Goal: Task Accomplishment & Management: Use online tool/utility

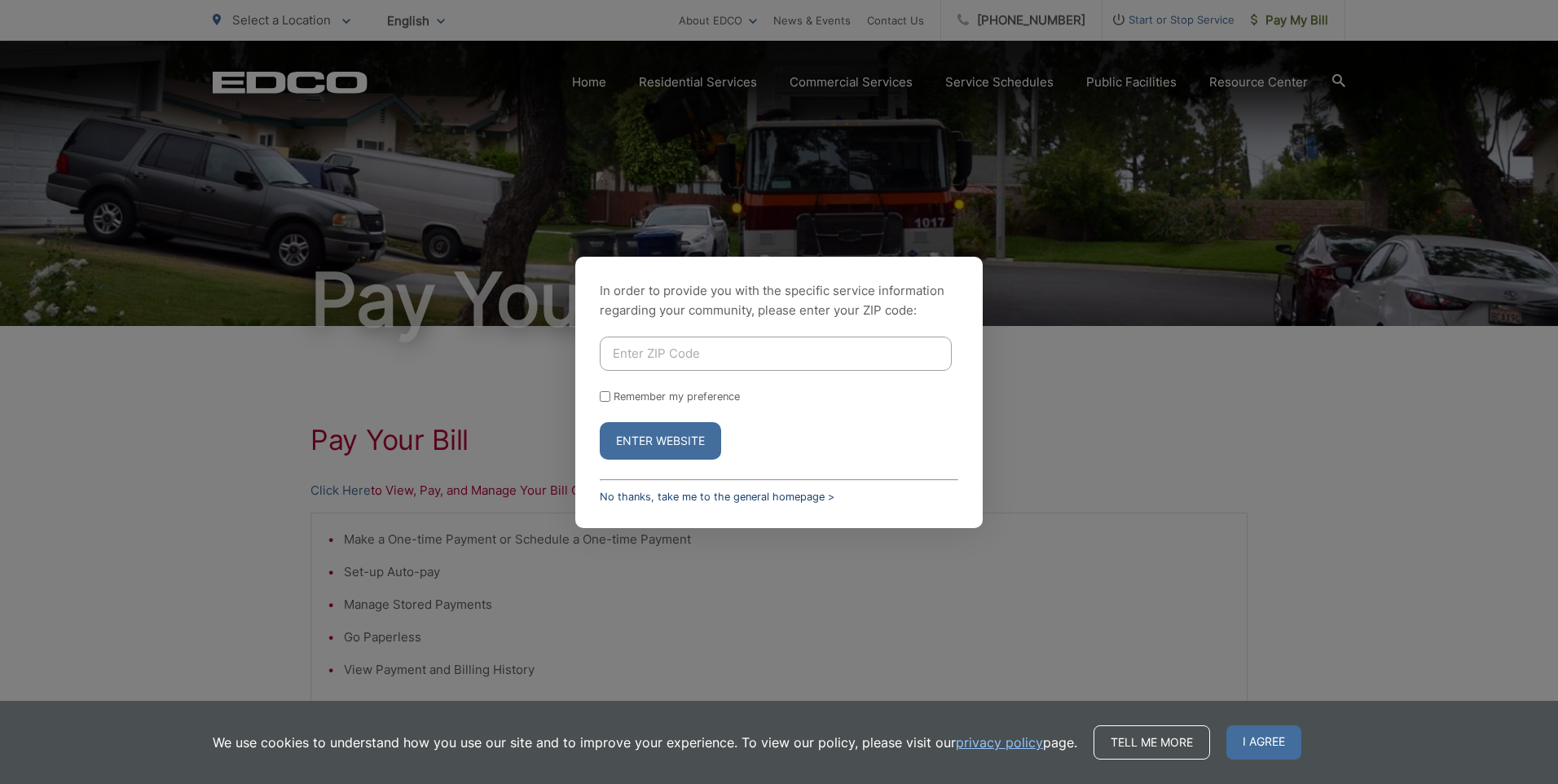
click at [678, 497] on link "No thanks, take me to the general homepage >" at bounding box center [717, 496] width 235 height 13
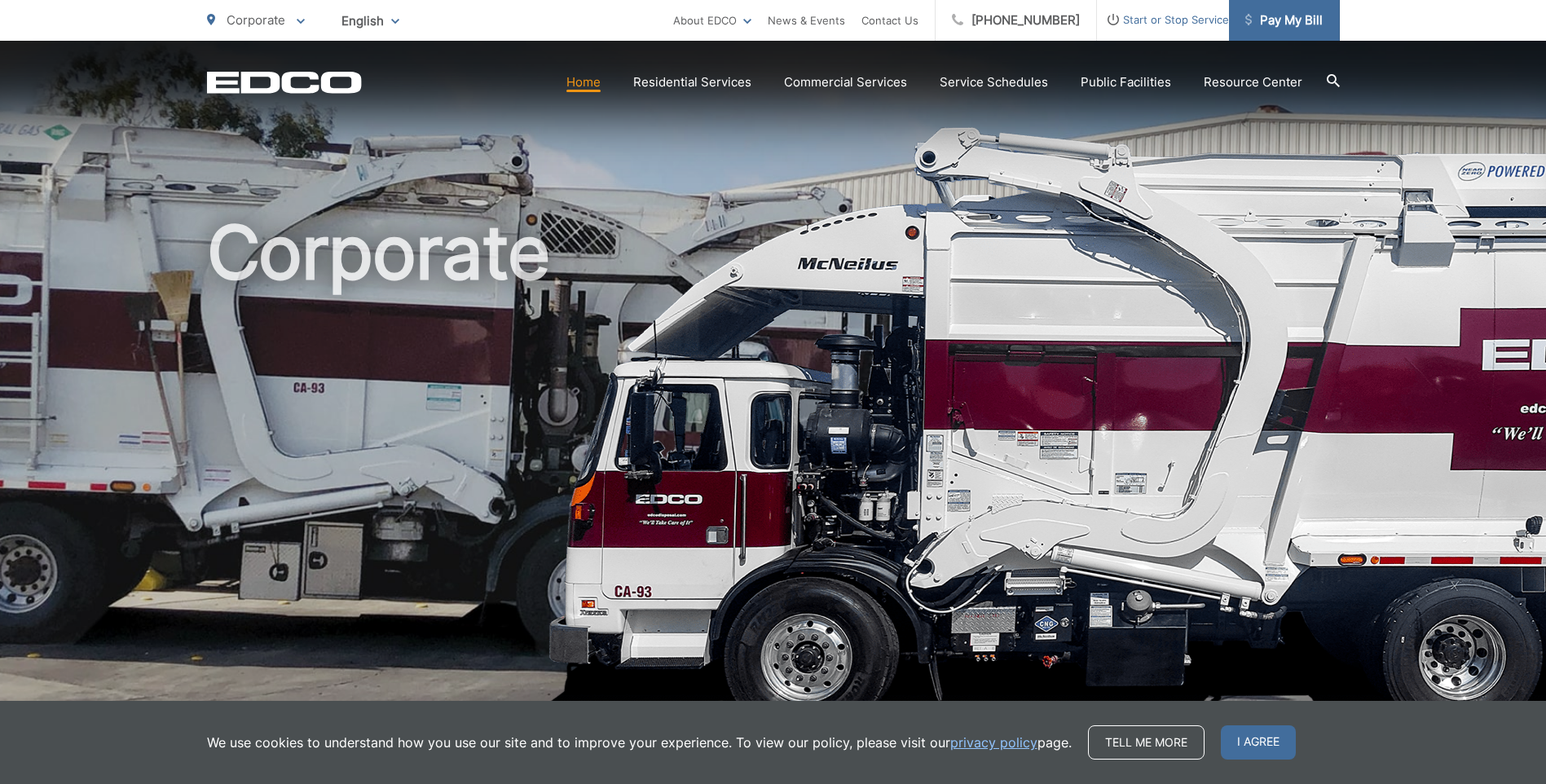
click at [1293, 15] on span "Pay My Bill" at bounding box center [1284, 20] width 77 height 19
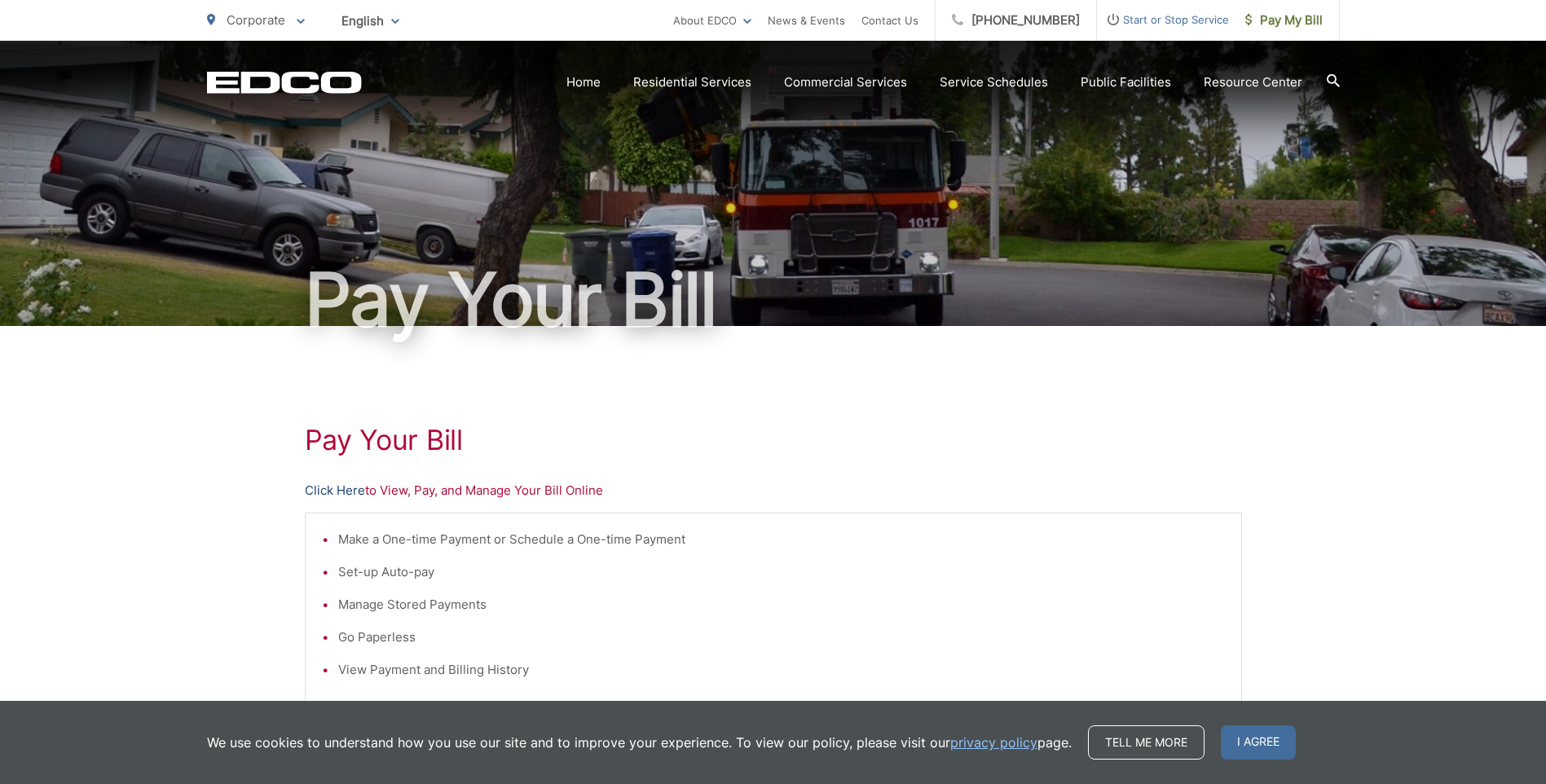
click at [329, 481] on link "Click Here" at bounding box center [335, 490] width 60 height 19
